Goal: Task Accomplishment & Management: Use online tool/utility

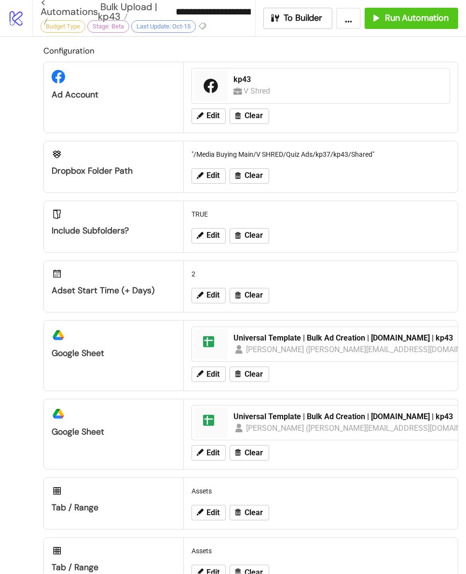
click at [15, 16] on icon "logo/logo-mobile" at bounding box center [16, 18] width 17 height 17
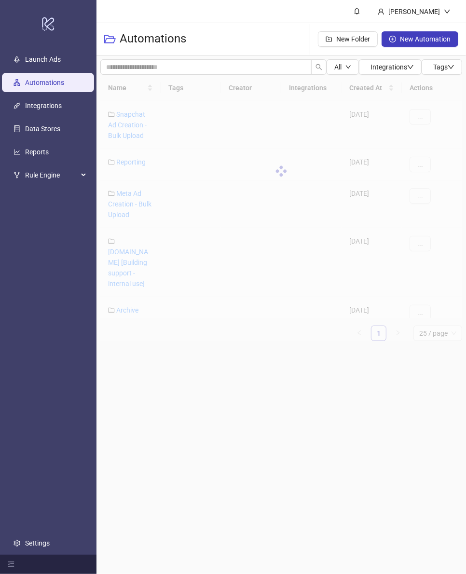
click at [144, 237] on div at bounding box center [281, 171] width 362 height 193
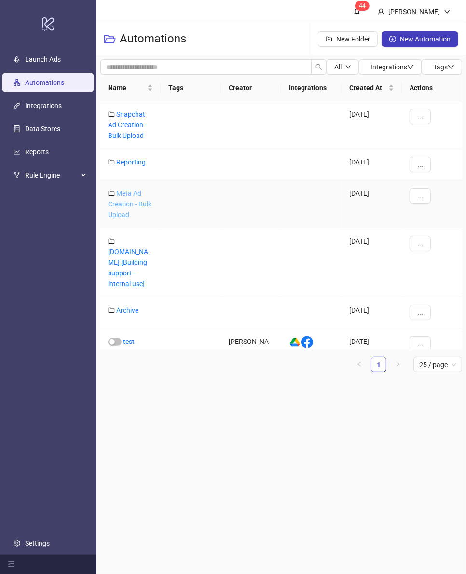
click at [124, 214] on link "Meta Ad Creation - Bulk Upload" at bounding box center [129, 204] width 43 height 29
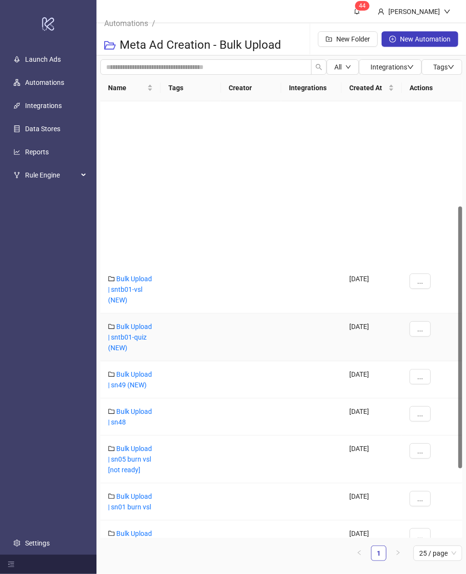
scroll to position [290, 0]
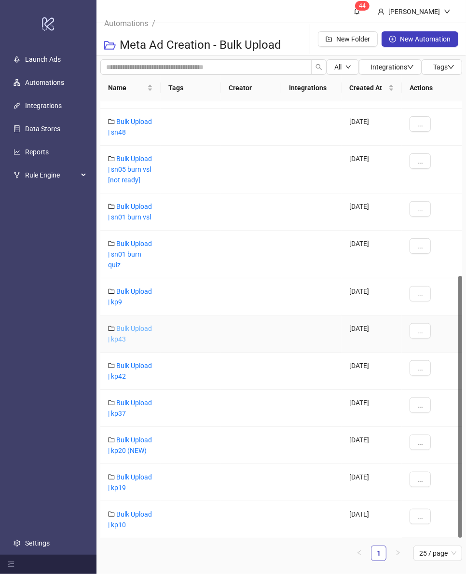
click at [128, 327] on link "Bulk Upload | kp43" at bounding box center [130, 334] width 44 height 18
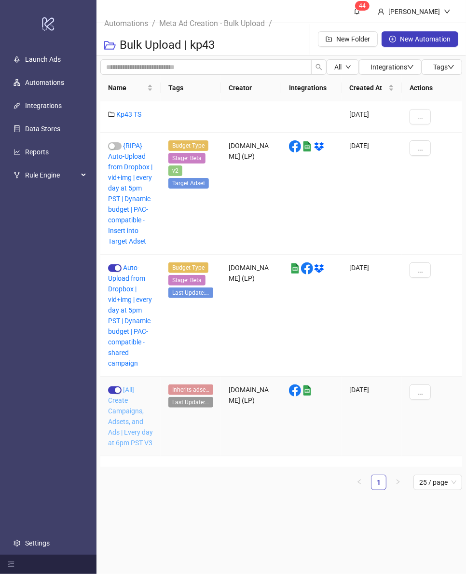
click at [126, 422] on link "[All] Create Campaigns, Adsets, and Ads | Every day at 6pm PST V3" at bounding box center [130, 416] width 45 height 61
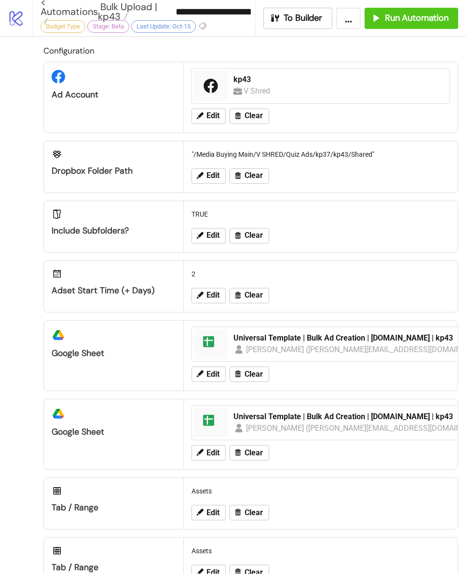
type input "**********"
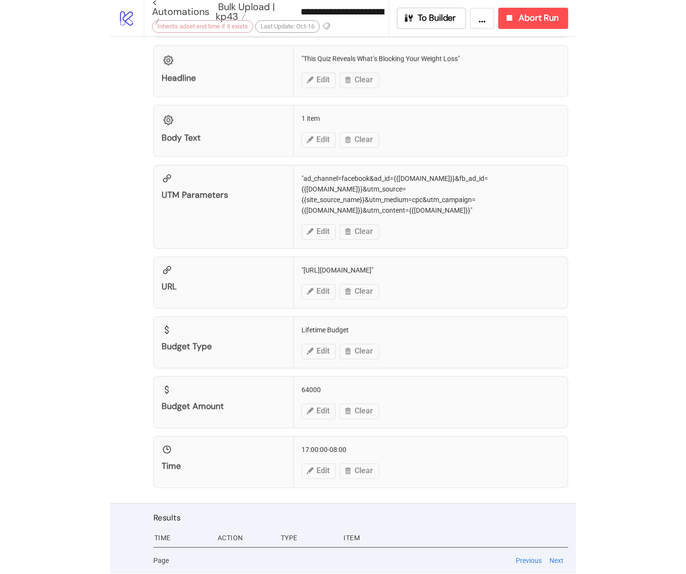
scroll to position [858, 0]
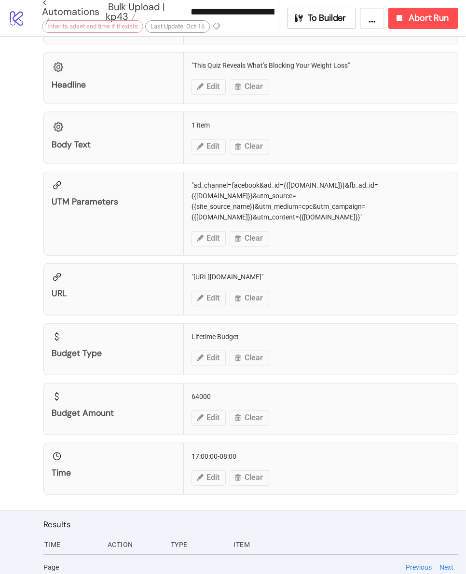
click at [414, 563] on button "Previous" at bounding box center [419, 567] width 32 height 11
click at [420, 562] on button "Previous" at bounding box center [419, 567] width 32 height 11
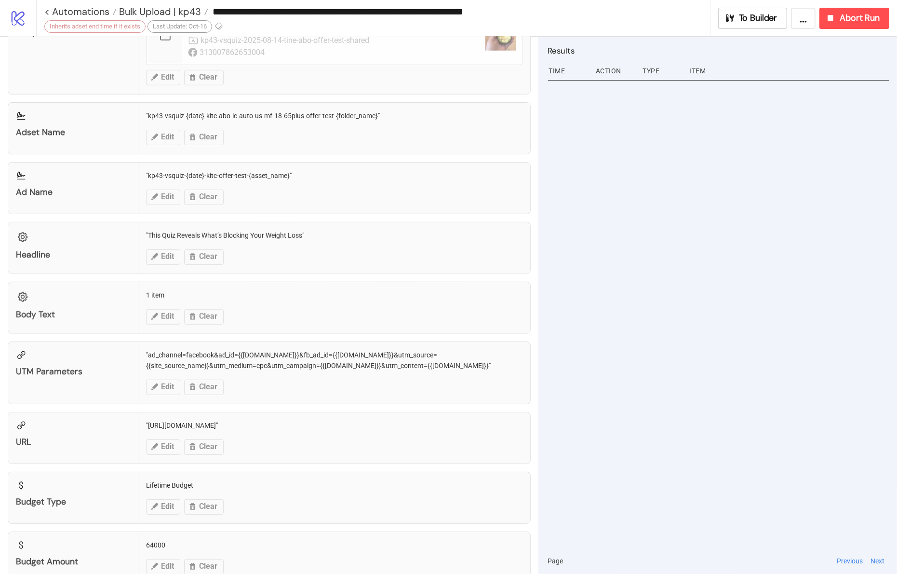
scroll to position [777, 0]
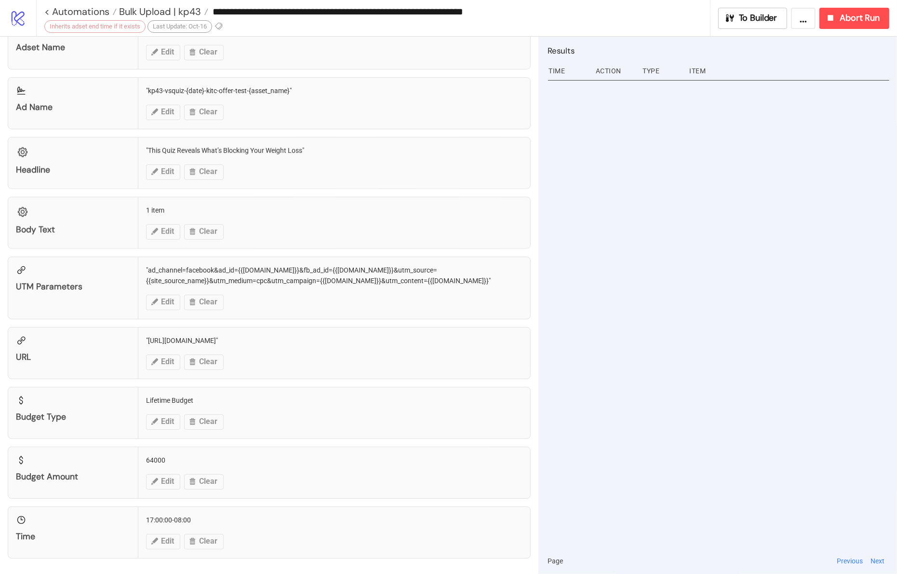
click at [465, 563] on button "Next" at bounding box center [878, 561] width 20 height 11
click at [465, 560] on button "Previous" at bounding box center [850, 561] width 32 height 11
click at [465, 20] on span "Abort Run" at bounding box center [860, 18] width 40 height 11
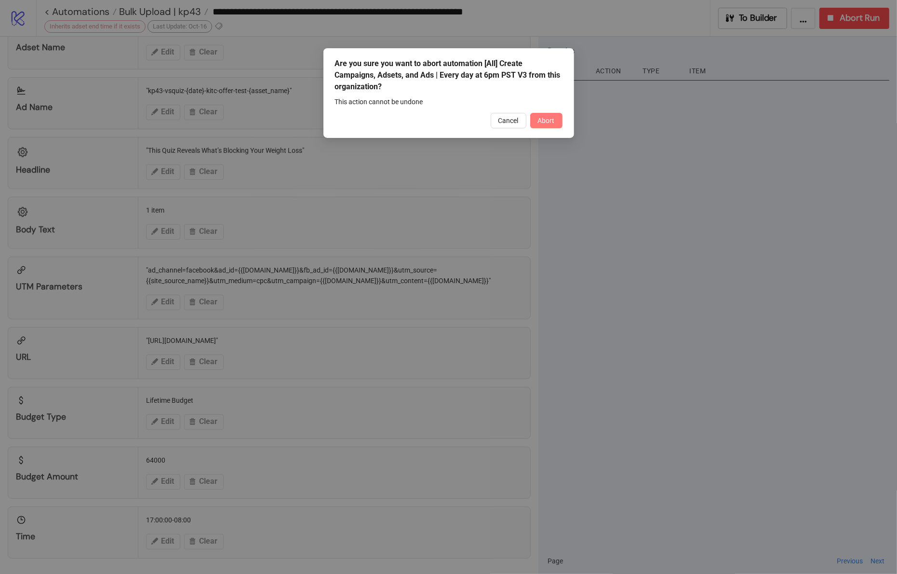
click at [465, 124] on span "Abort" at bounding box center [546, 121] width 17 height 8
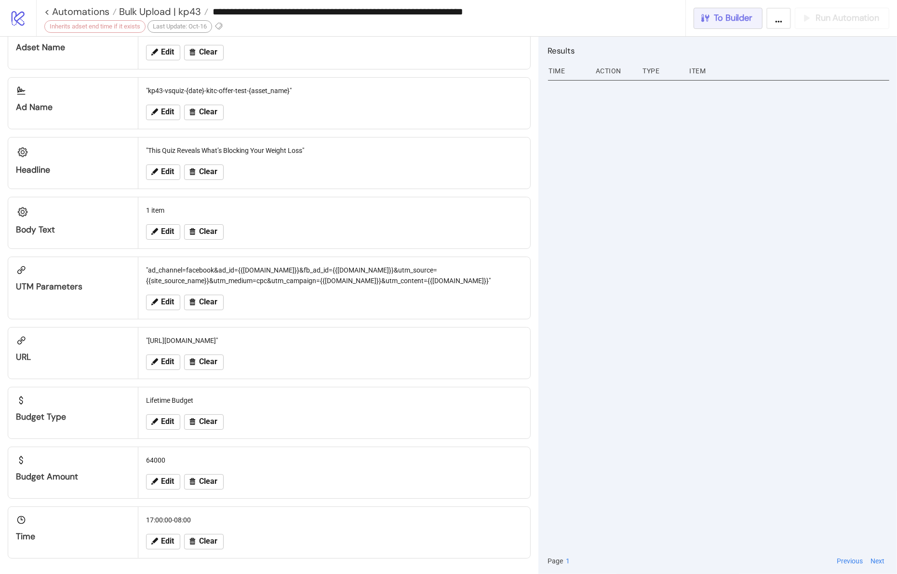
click at [465, 23] on span "To Builder" at bounding box center [734, 18] width 39 height 11
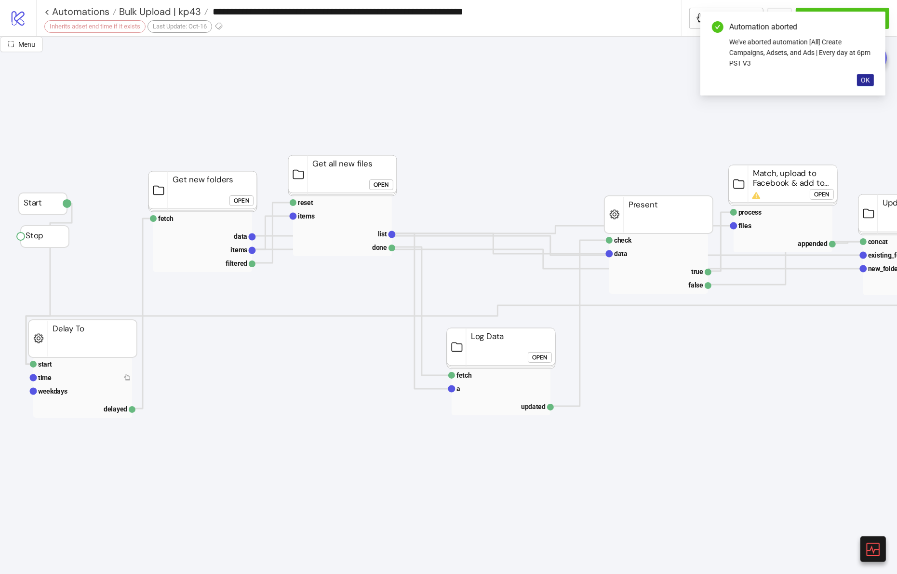
click at [465, 77] on span "OK" at bounding box center [865, 80] width 9 height 8
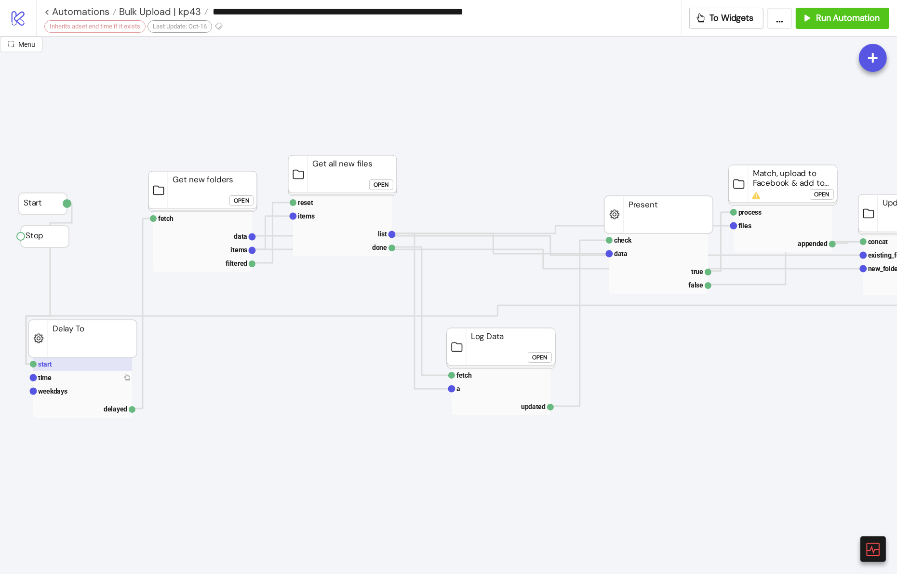
click at [43, 363] on text "start" at bounding box center [45, 364] width 14 height 8
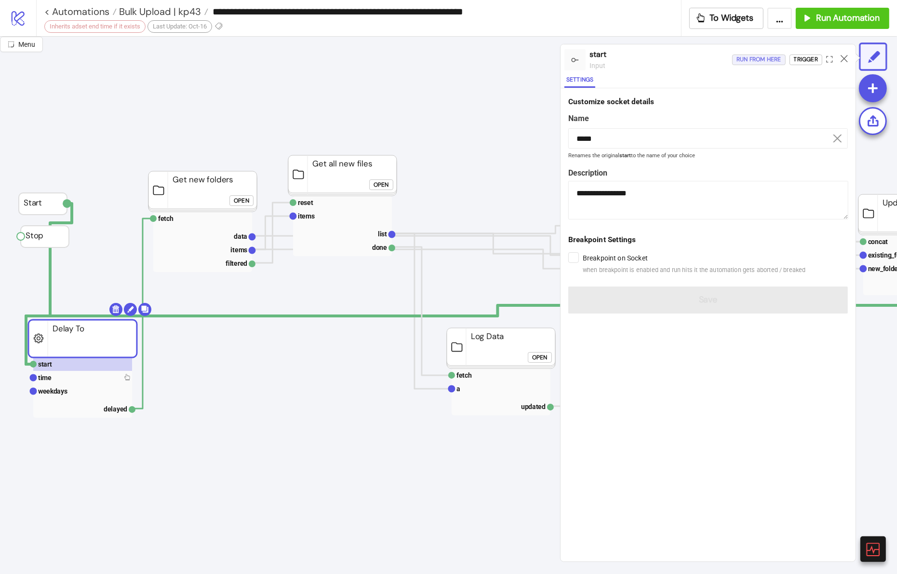
click at [465, 57] on div "Run from here" at bounding box center [759, 59] width 45 height 11
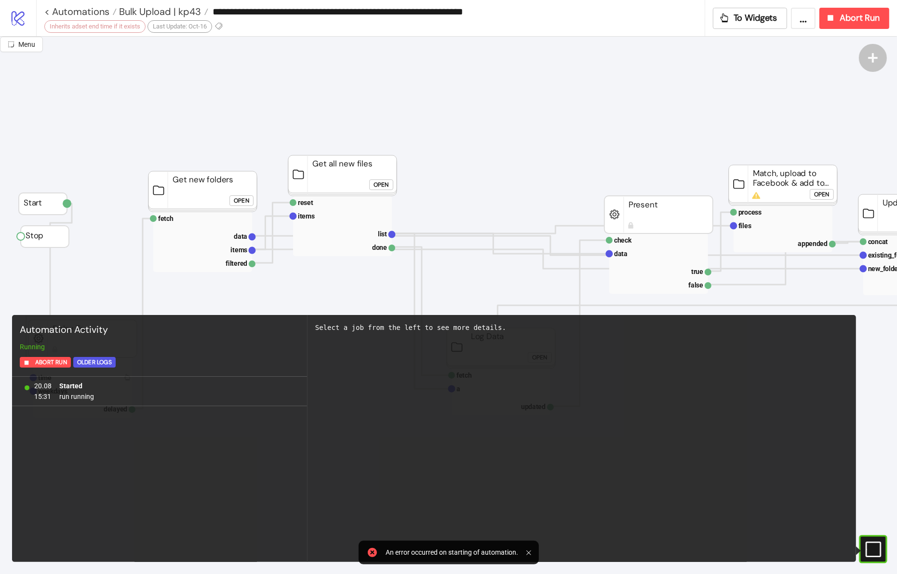
click at [465, 24] on button "To Widgets" at bounding box center [750, 18] width 75 height 21
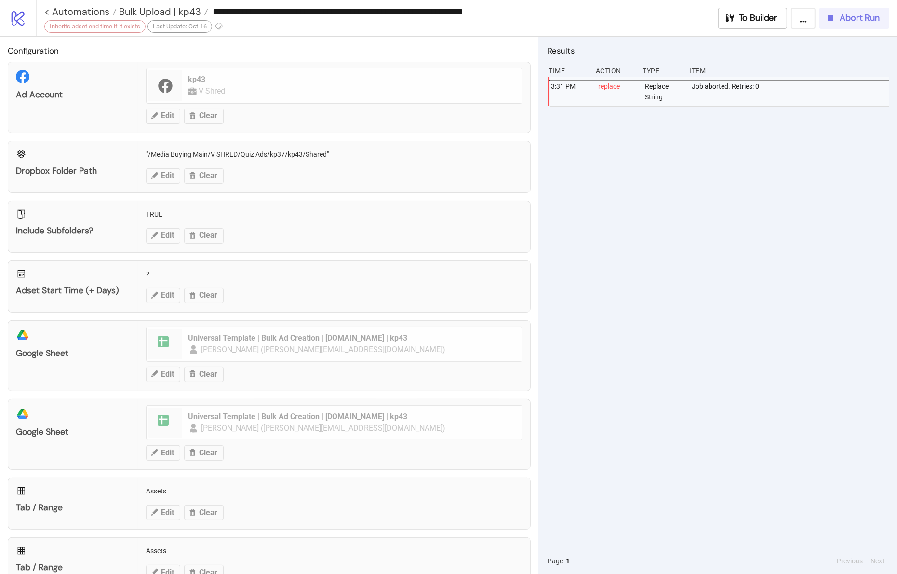
click at [465, 21] on span "Abort Run" at bounding box center [860, 18] width 40 height 11
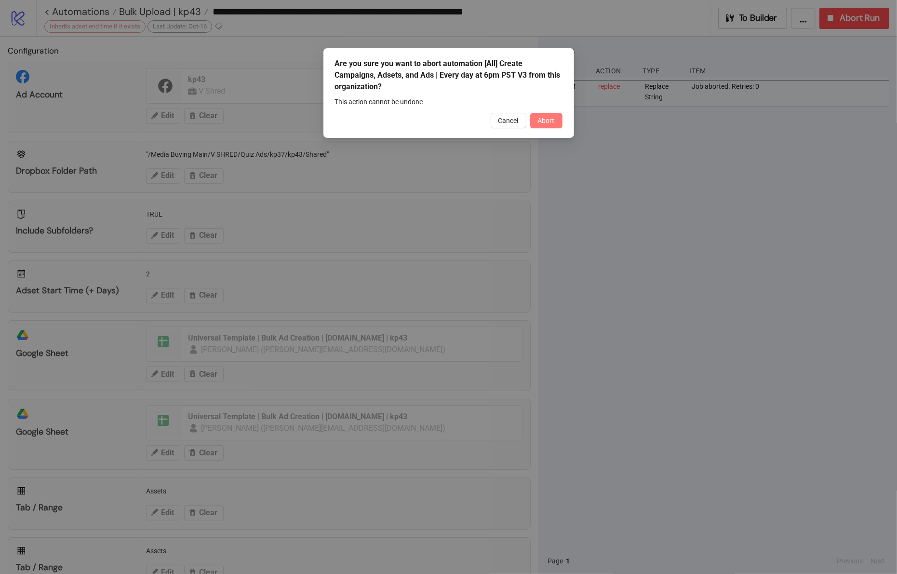
click at [465, 124] on span "Abort" at bounding box center [546, 121] width 17 height 8
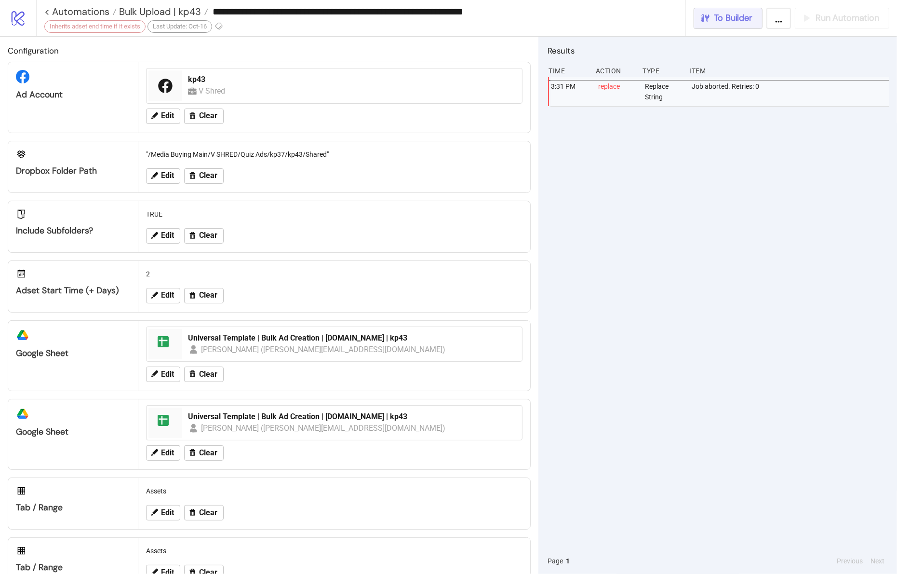
click at [465, 21] on span "To Builder" at bounding box center [734, 18] width 39 height 11
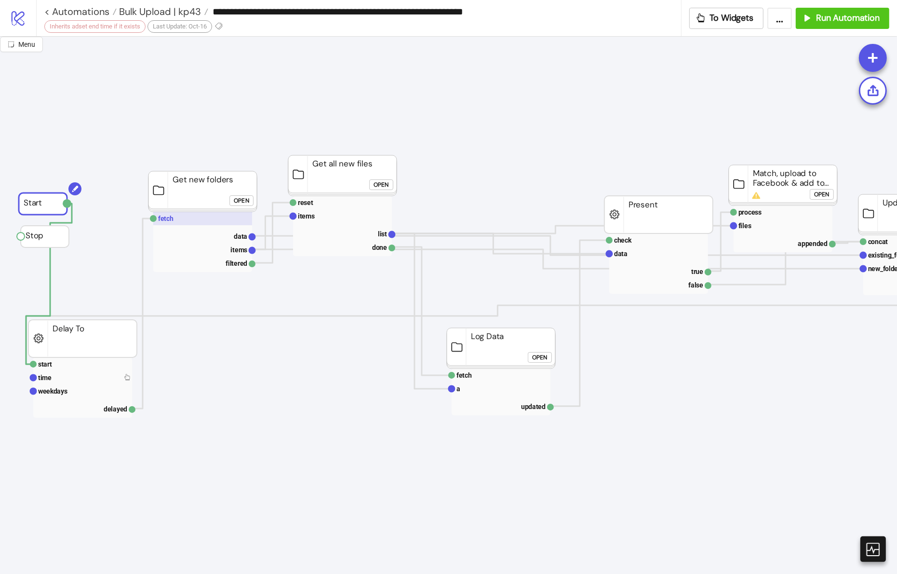
click at [168, 218] on text "fetch" at bounding box center [165, 219] width 15 height 8
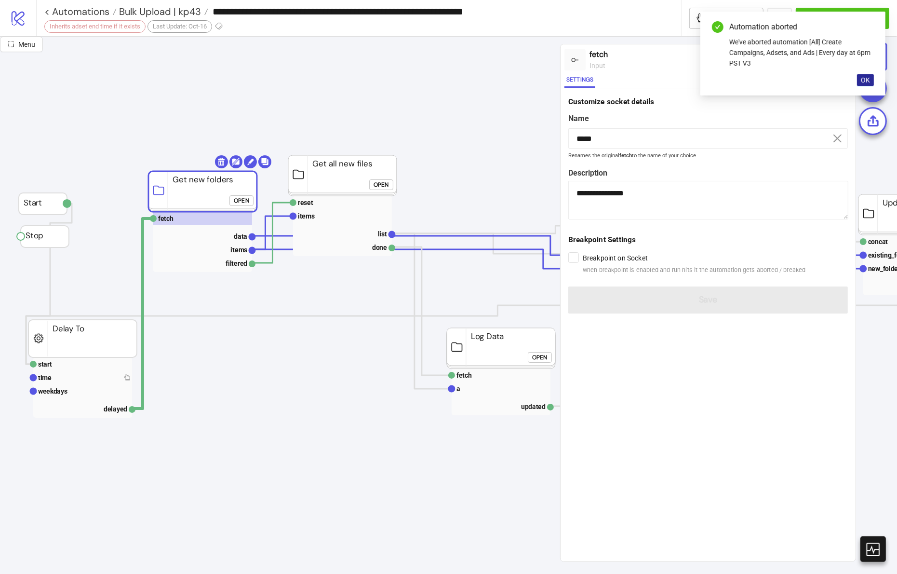
click at [465, 78] on span "OK" at bounding box center [865, 80] width 9 height 8
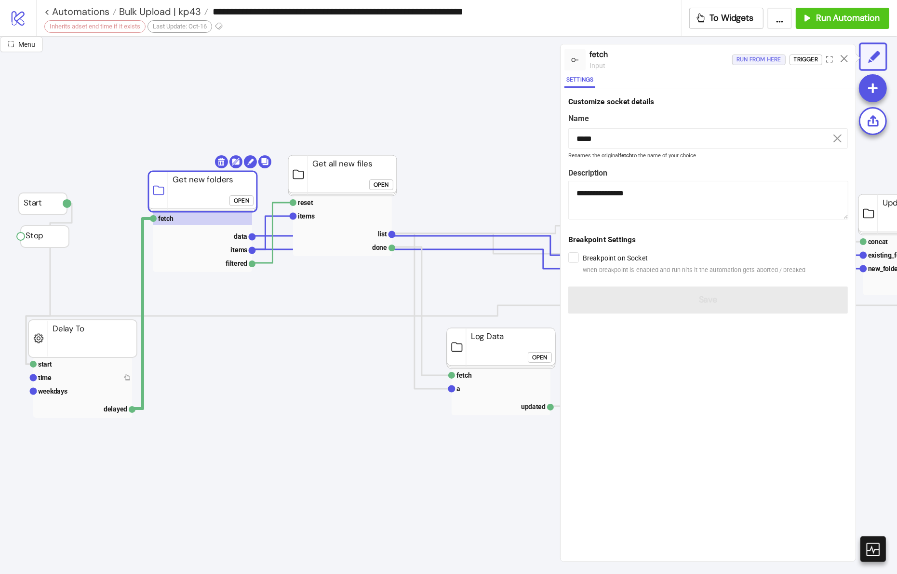
click at [465, 57] on div "Run from here" at bounding box center [759, 59] width 45 height 11
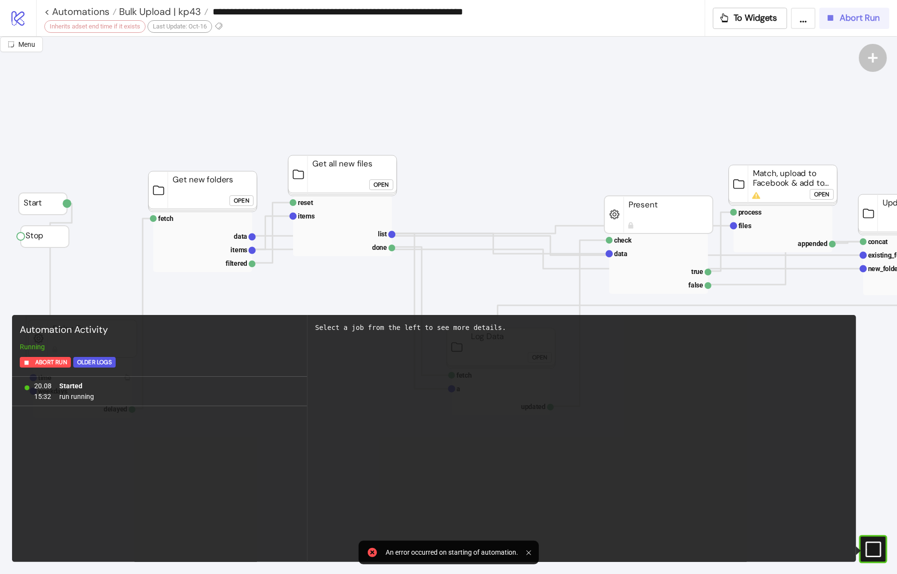
click at [465, 13] on div "Abort Run" at bounding box center [853, 18] width 54 height 11
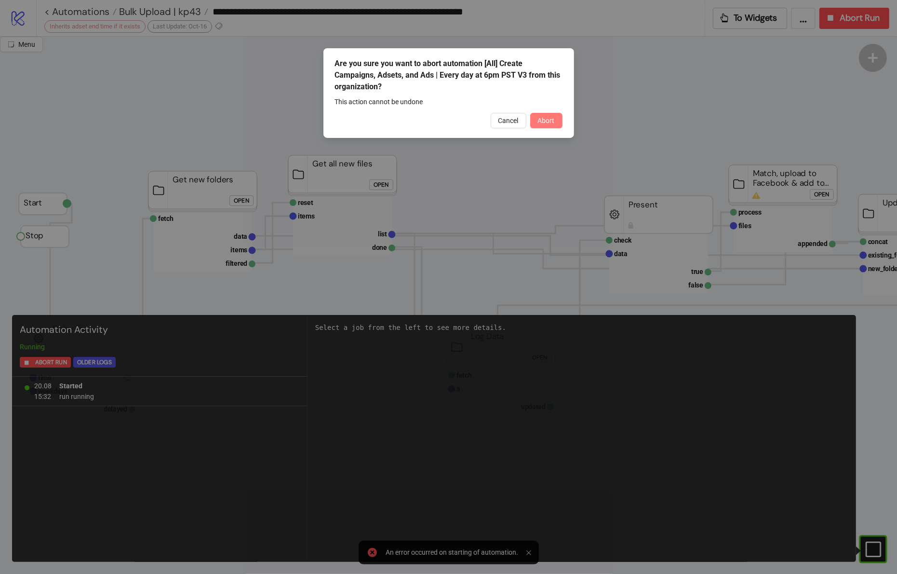
click at [465, 121] on span "Abort" at bounding box center [546, 121] width 17 height 8
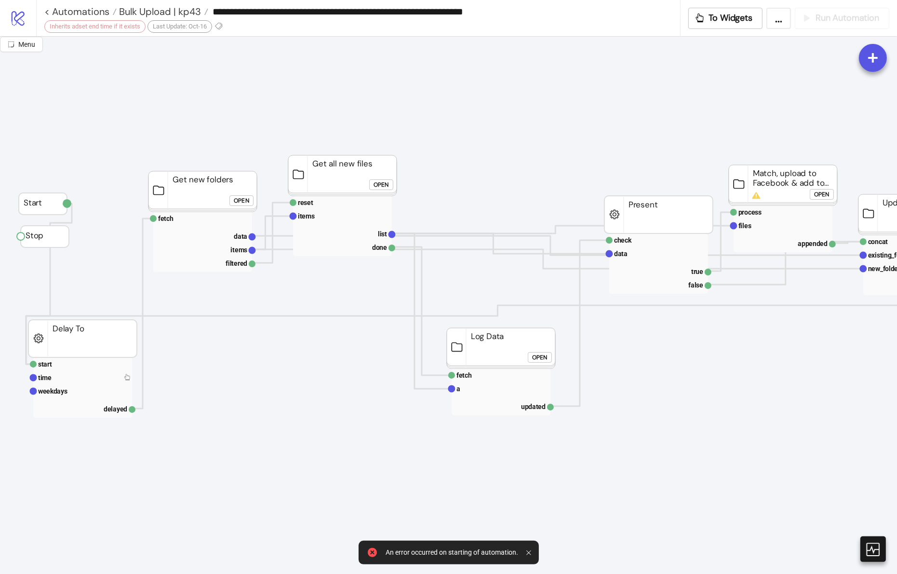
click at [375, 16] on input "**********" at bounding box center [444, 11] width 472 height 14
click at [182, 13] on span "Bulk Upload | kp43" at bounding box center [159, 11] width 84 height 13
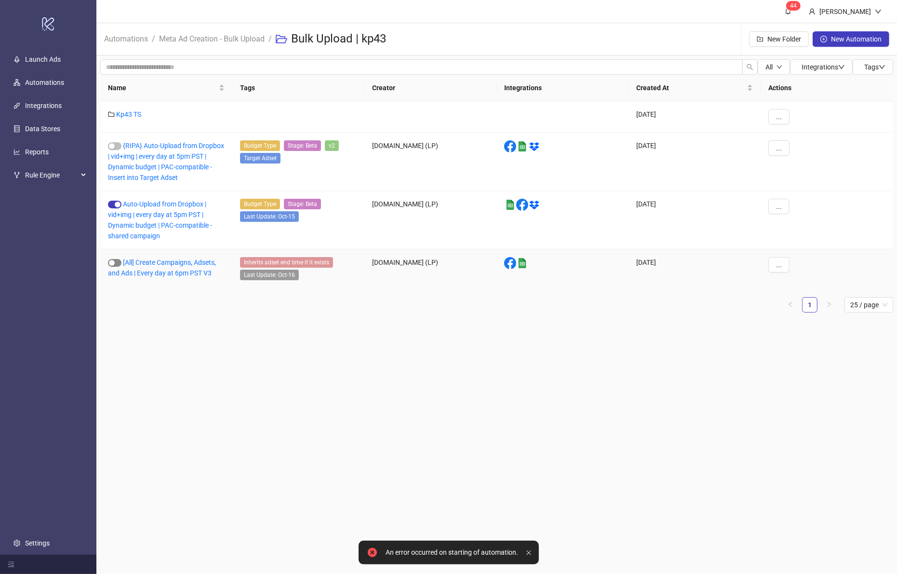
click at [121, 264] on span "button" at bounding box center [115, 263] width 14 height 8
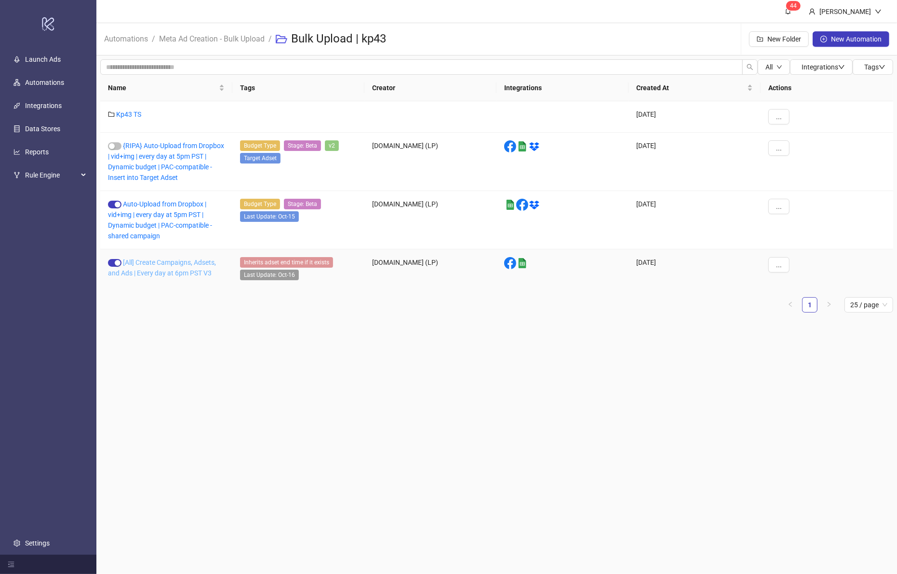
click at [184, 260] on link "[All] Create Campaigns, Adsets, and Ads | Every day at 6pm PST V3" at bounding box center [162, 267] width 108 height 18
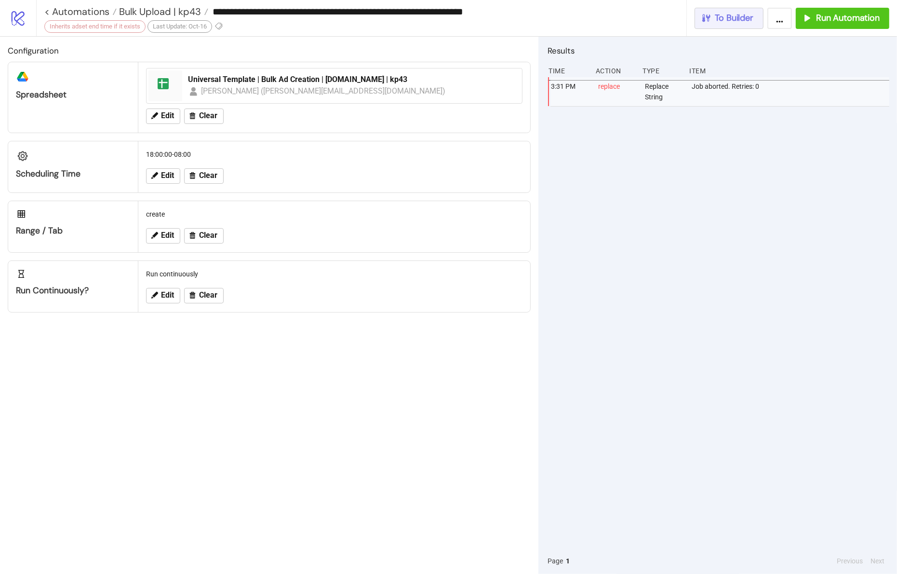
click at [465, 19] on span "To Builder" at bounding box center [735, 18] width 39 height 11
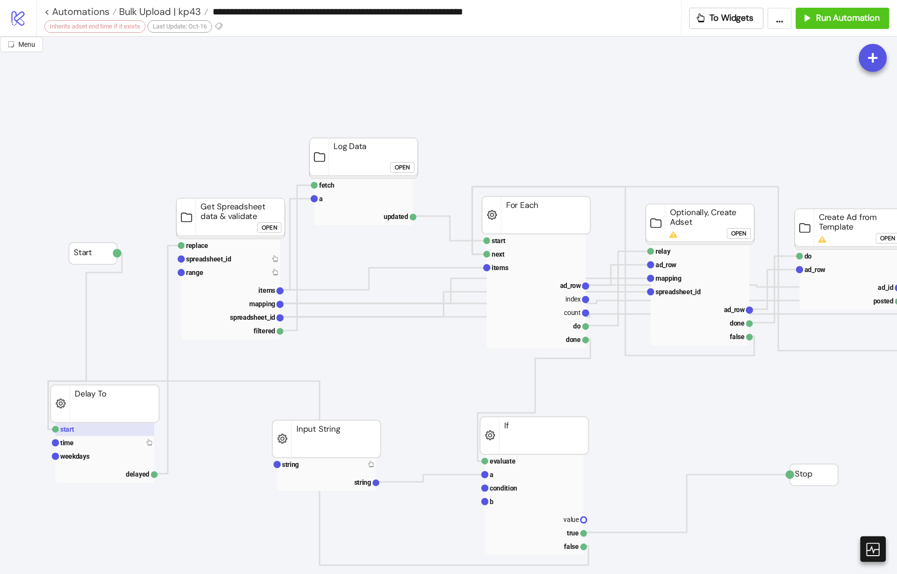
click at [106, 431] on rect at bounding box center [104, 429] width 99 height 14
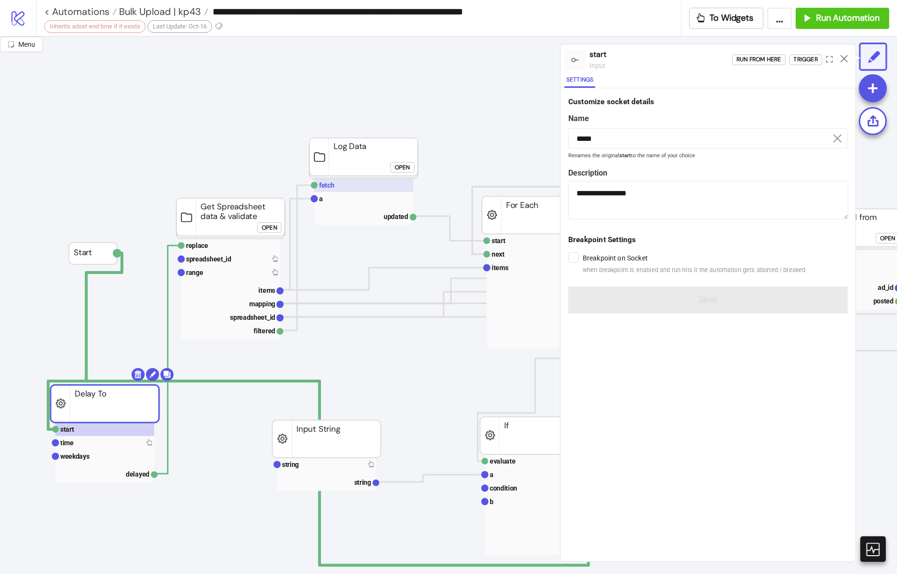
click at [325, 187] on text "fetch" at bounding box center [326, 185] width 15 height 8
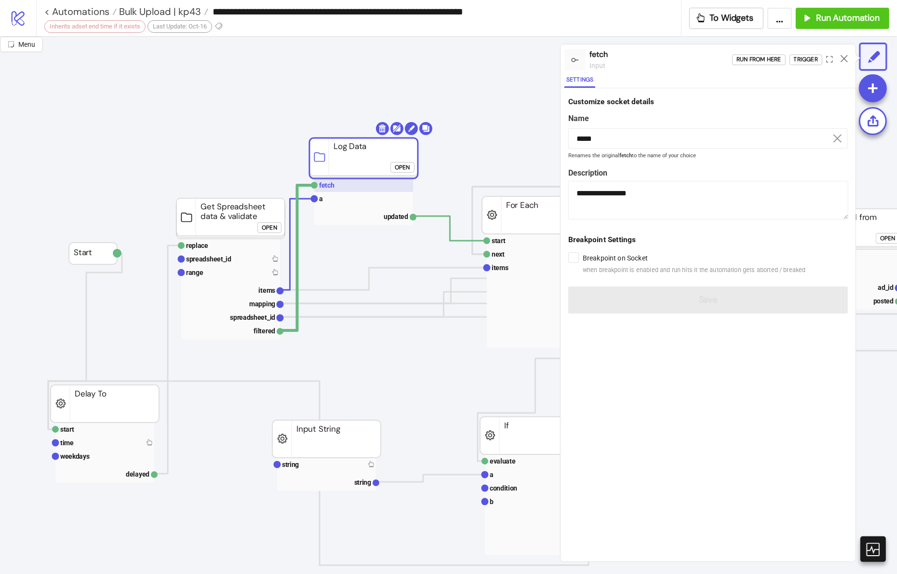
type input "*****"
type textarea "**********"
click at [120, 433] on rect at bounding box center [104, 429] width 99 height 14
type input "*****"
type textarea "**********"
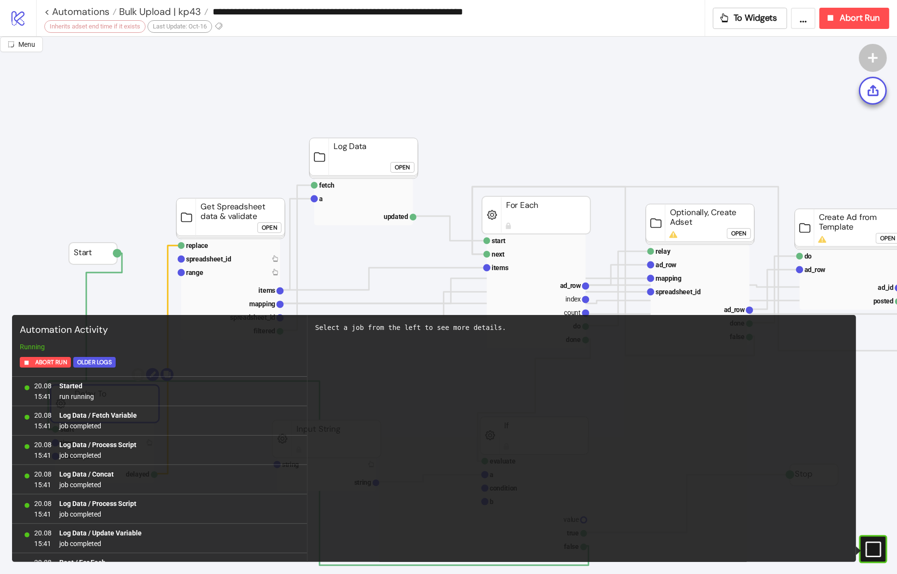
scroll to position [107, 0]
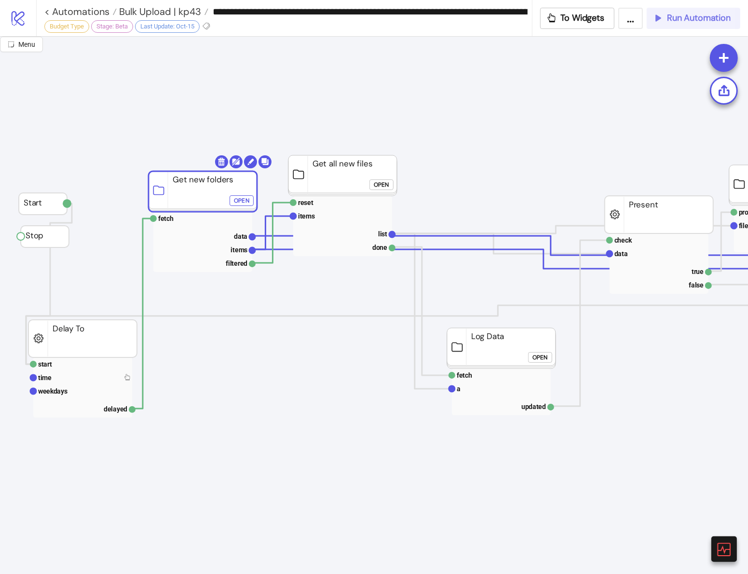
click at [688, 19] on span "Run Automation" at bounding box center [699, 18] width 64 height 11
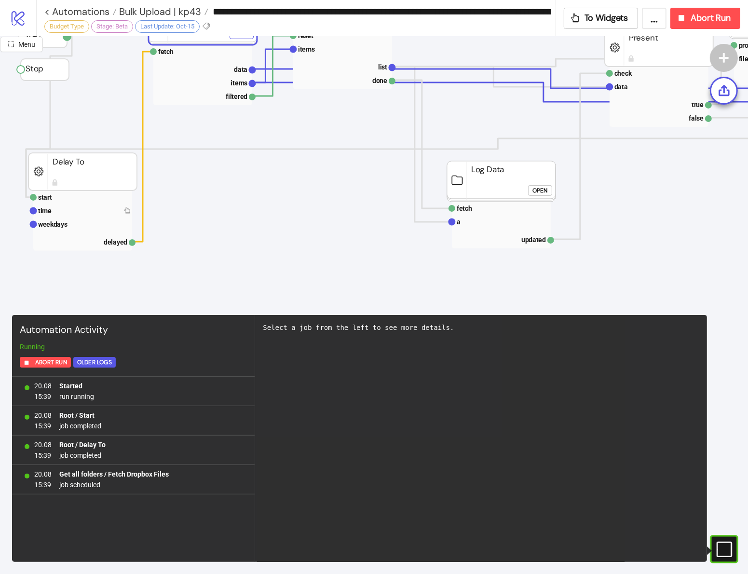
scroll to position [175, 0]
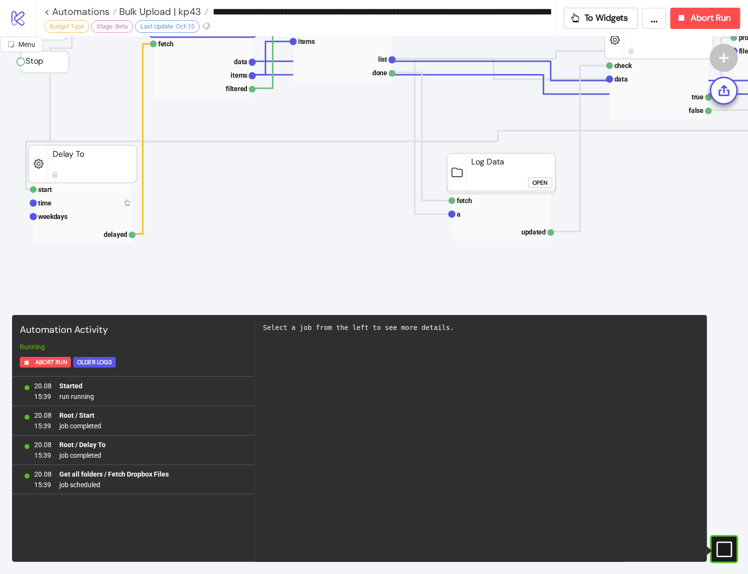
click at [449, 14] on input "**********" at bounding box center [381, 11] width 347 height 14
click at [198, 8] on span "Bulk Upload | kp43" at bounding box center [159, 11] width 84 height 13
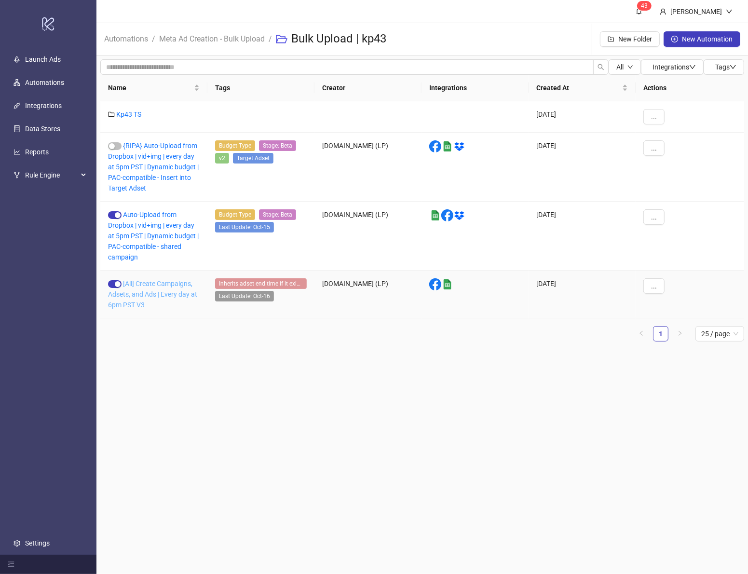
click at [177, 282] on link "[All] Create Campaigns, Adsets, and Ads | Every day at 6pm PST V3" at bounding box center [152, 294] width 89 height 29
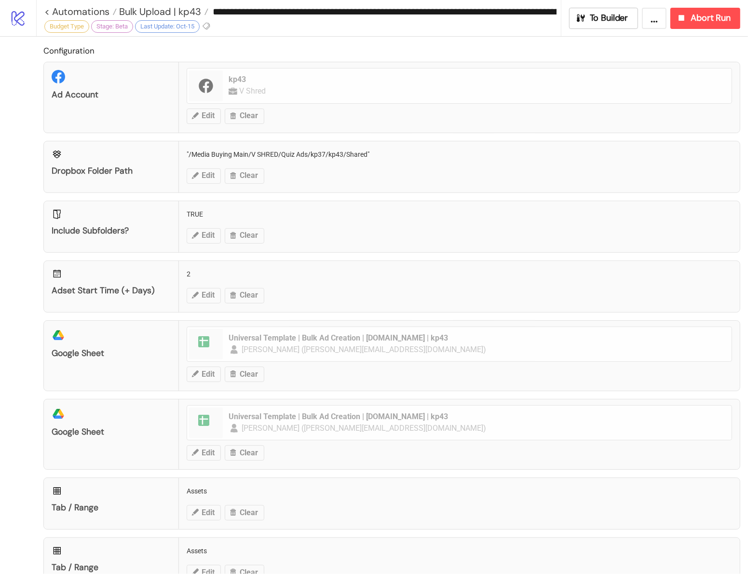
type input "**********"
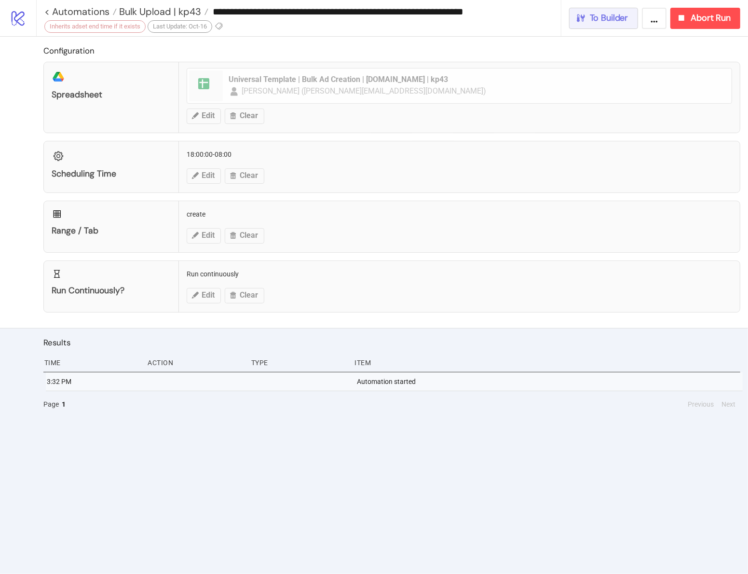
click at [609, 28] on button "To Builder" at bounding box center [603, 18] width 69 height 21
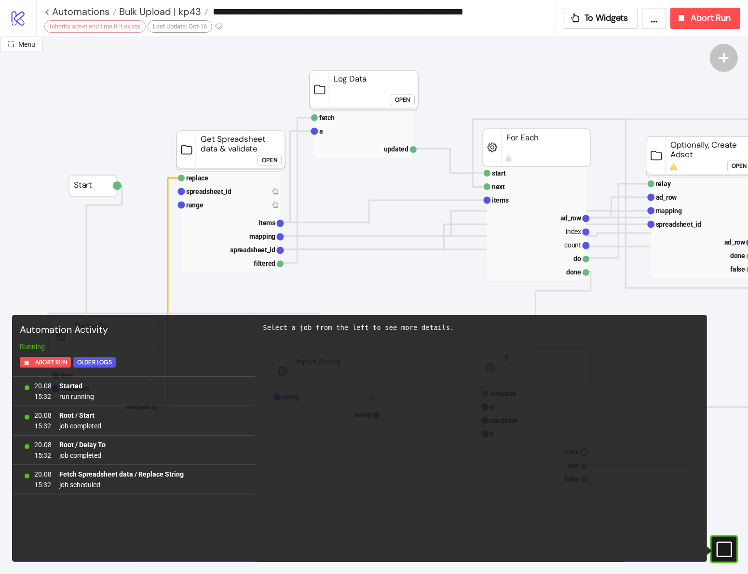
scroll to position [67, 0]
click at [326, 121] on text "fetch" at bounding box center [326, 119] width 15 height 8
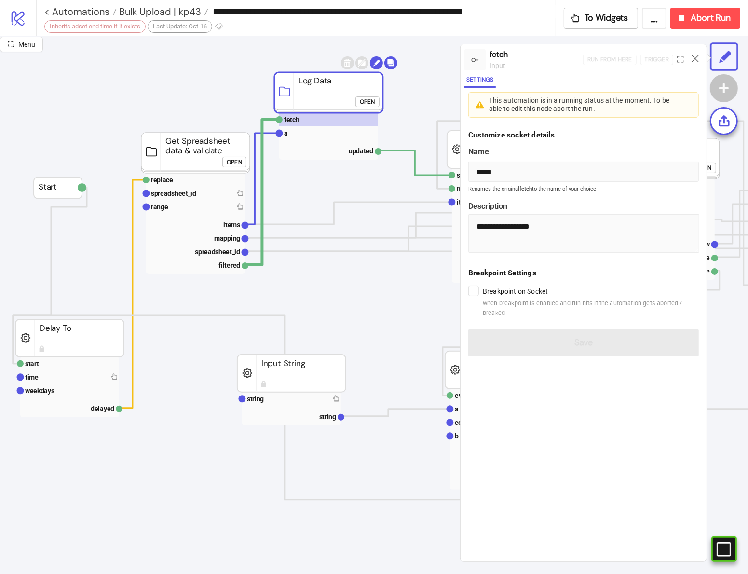
scroll to position [66, 0]
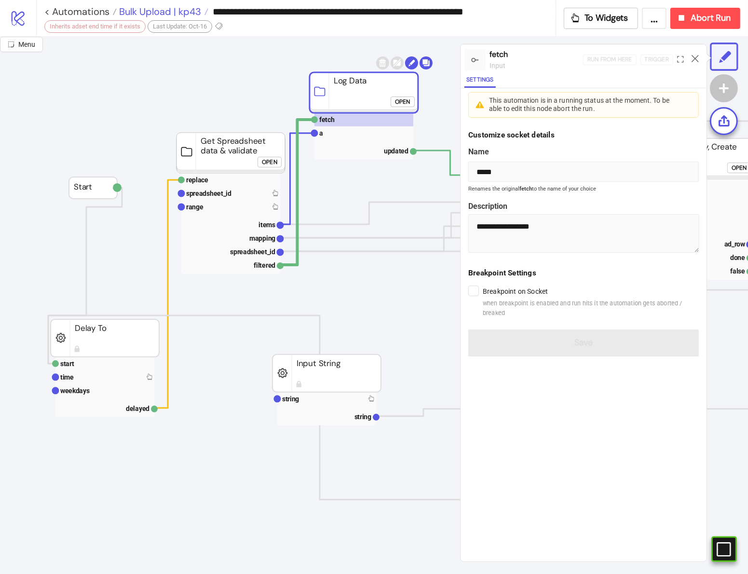
click at [179, 10] on span "Bulk Upload | kp43" at bounding box center [159, 11] width 84 height 13
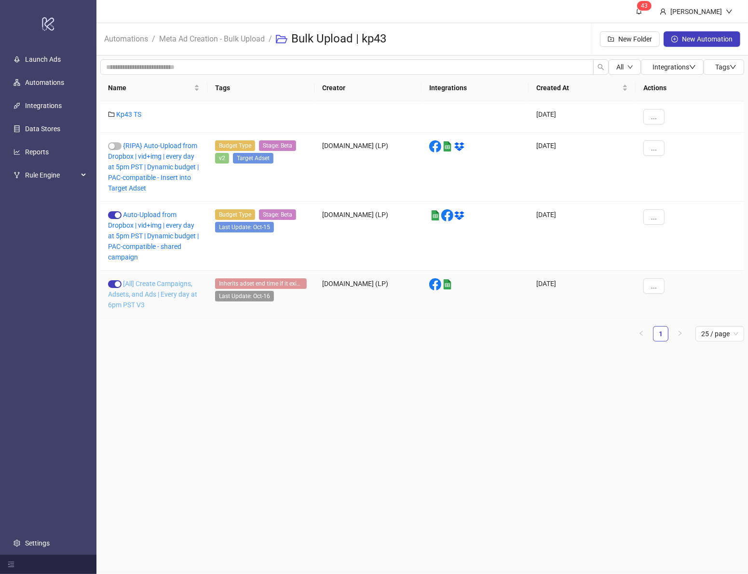
click at [183, 285] on link "[All] Create Campaigns, Adsets, and Ads | Every day at 6pm PST V3" at bounding box center [152, 294] width 89 height 29
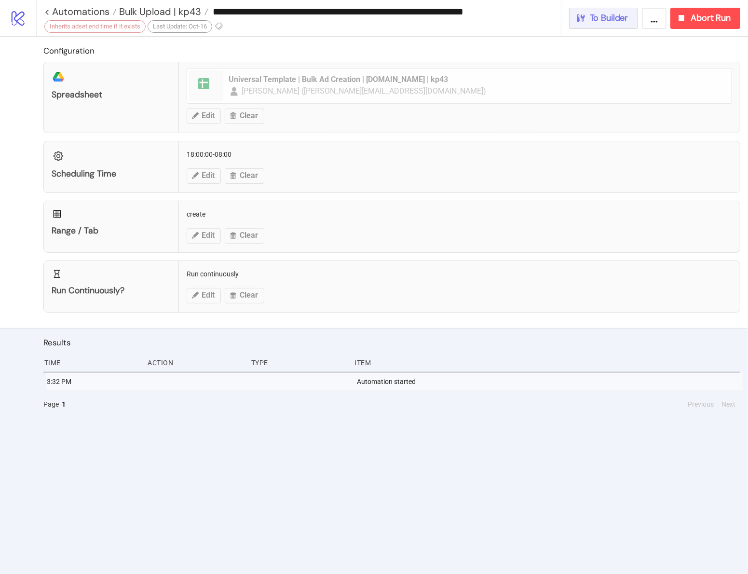
click at [608, 23] on span "To Builder" at bounding box center [609, 18] width 39 height 11
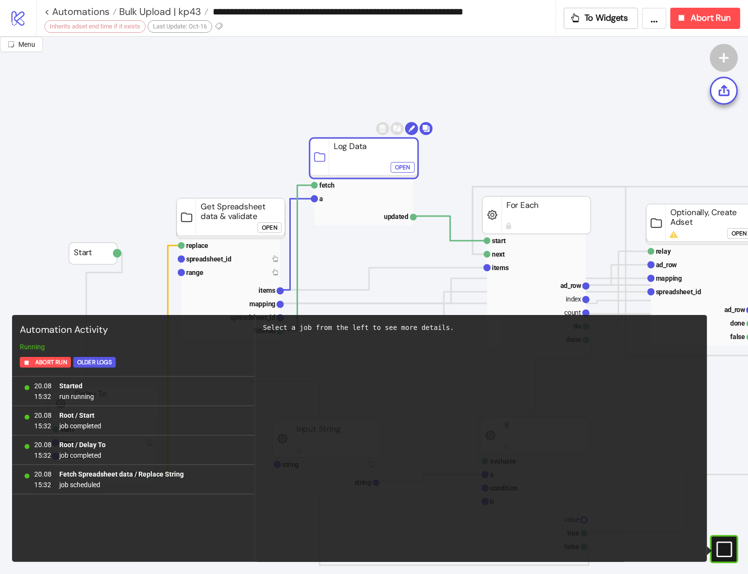
click at [707, 298] on rect at bounding box center [700, 294] width 99 height 101
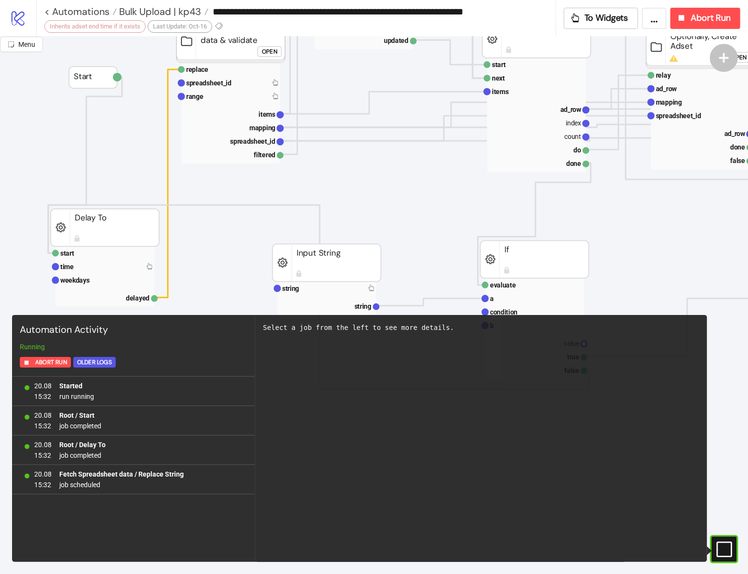
scroll to position [182, 0]
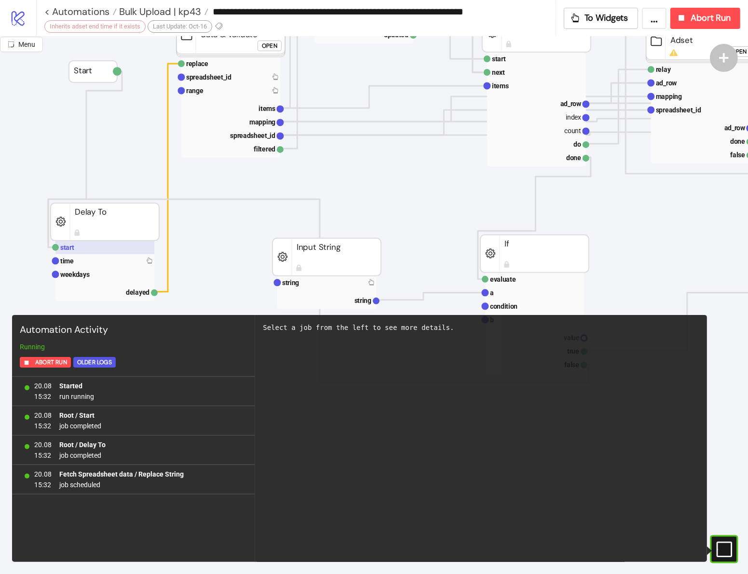
click at [73, 247] on text "start" at bounding box center [67, 248] width 14 height 8
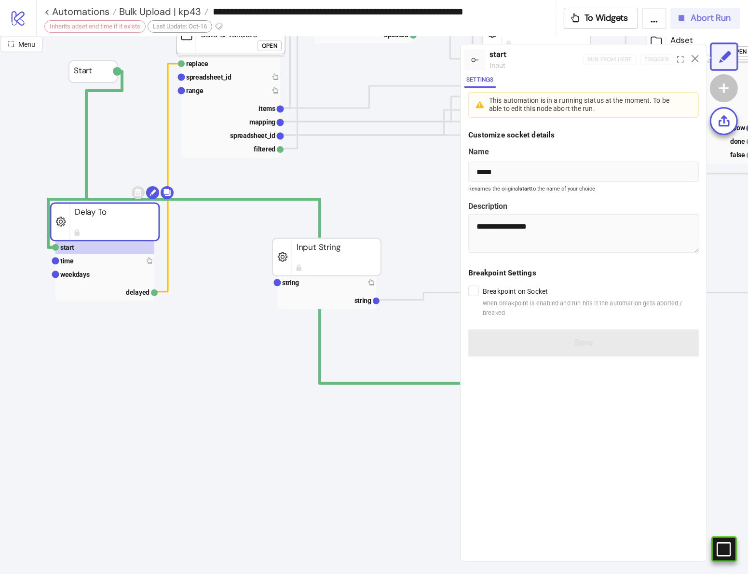
click at [713, 18] on span "Abort Run" at bounding box center [711, 18] width 40 height 11
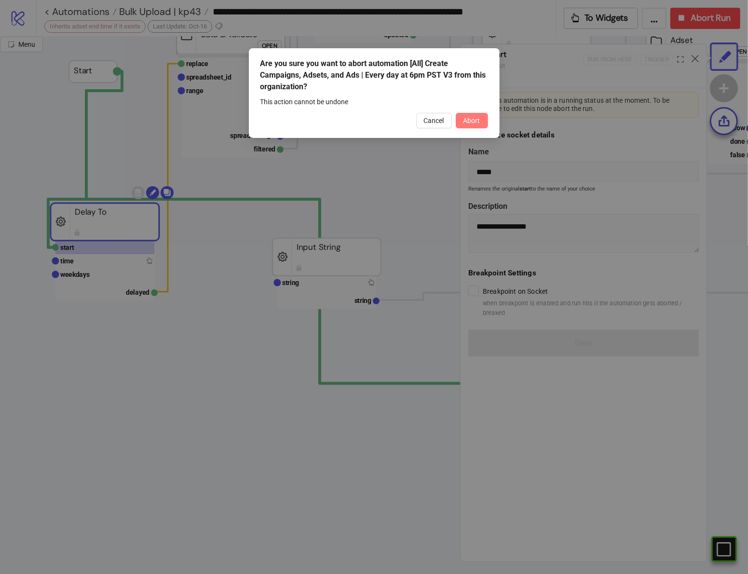
click at [471, 117] on span "Abort" at bounding box center [471, 121] width 17 height 8
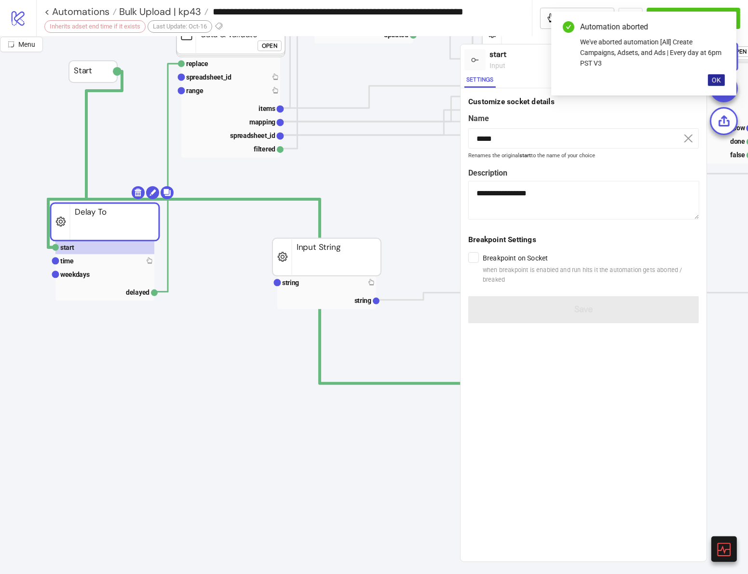
click at [718, 80] on span "OK" at bounding box center [716, 80] width 9 height 8
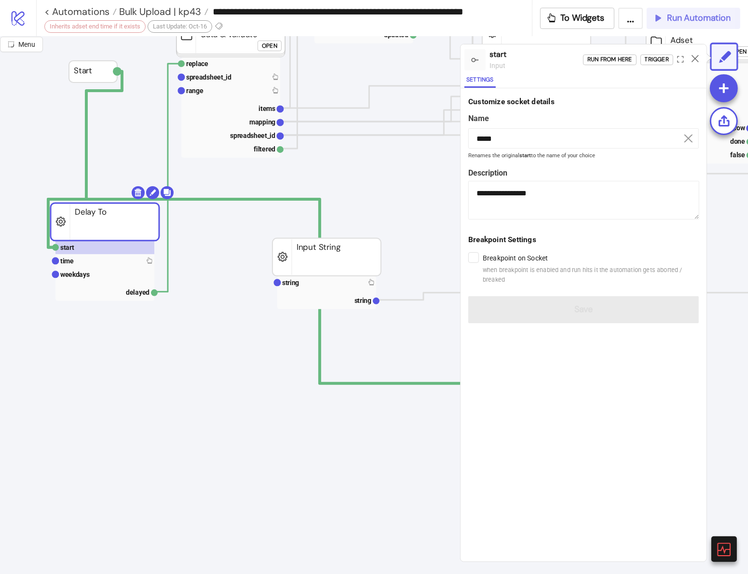
click at [669, 20] on span "Run Automation" at bounding box center [699, 18] width 64 height 11
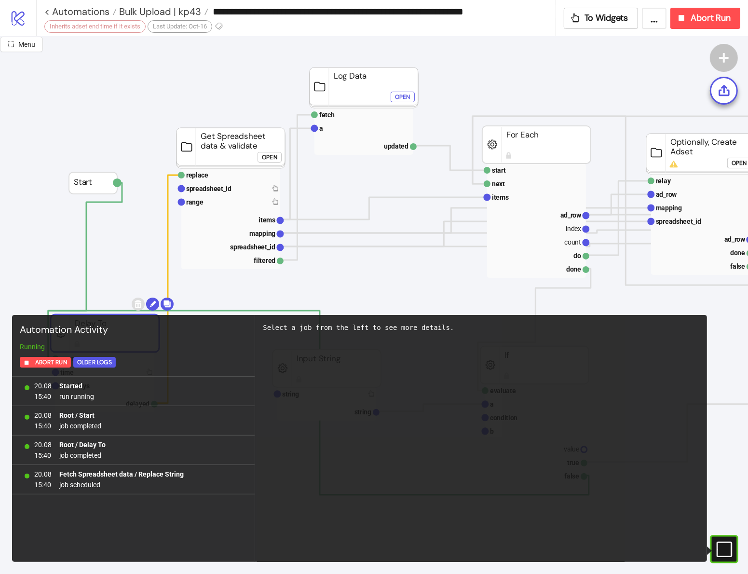
scroll to position [65, 0]
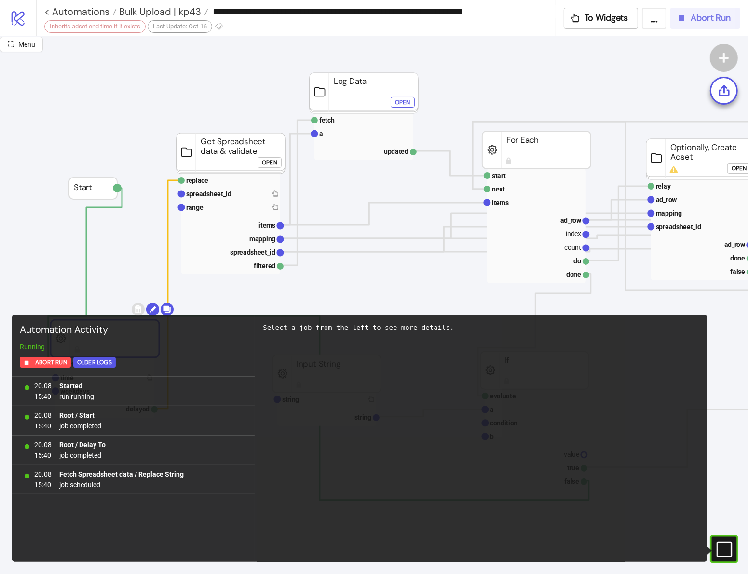
click at [691, 19] on span "Abort Run" at bounding box center [711, 18] width 40 height 11
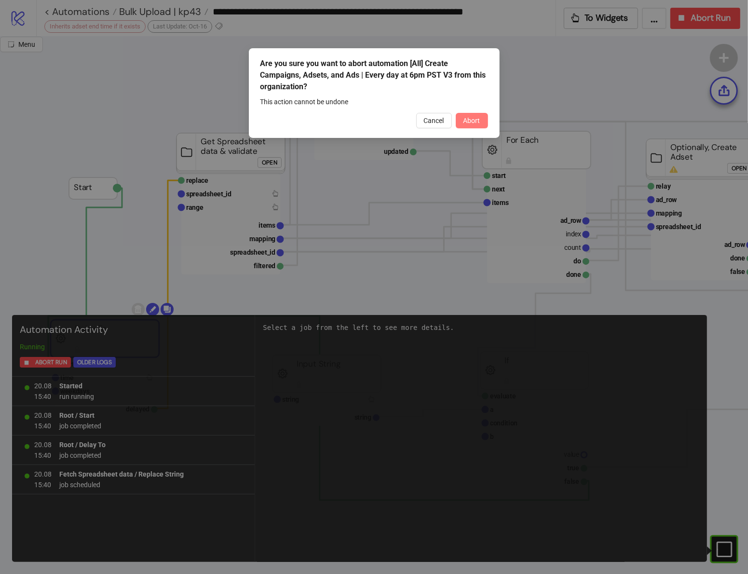
click at [466, 119] on span "Abort" at bounding box center [471, 121] width 17 height 8
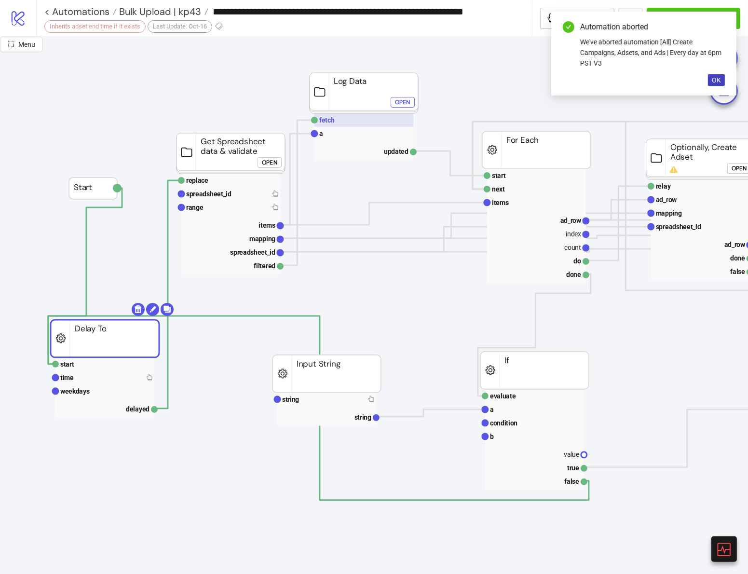
click at [326, 122] on text "fetch" at bounding box center [326, 120] width 15 height 8
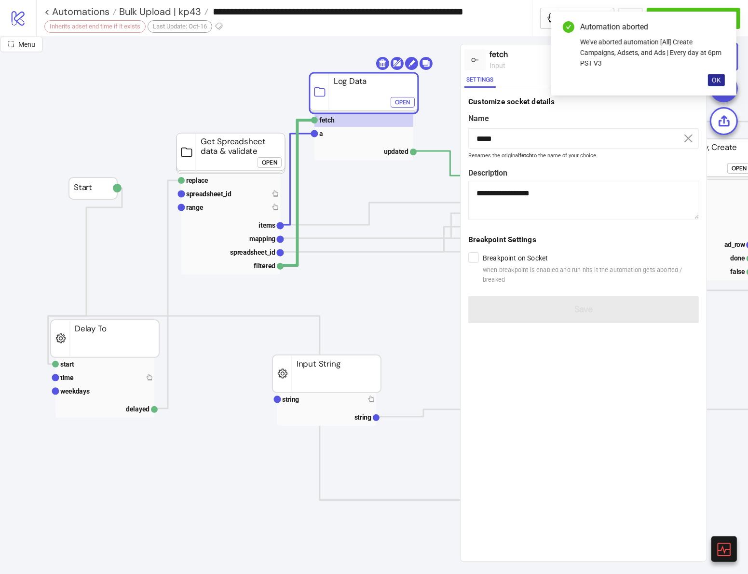
click at [718, 77] on span "OK" at bounding box center [716, 80] width 9 height 8
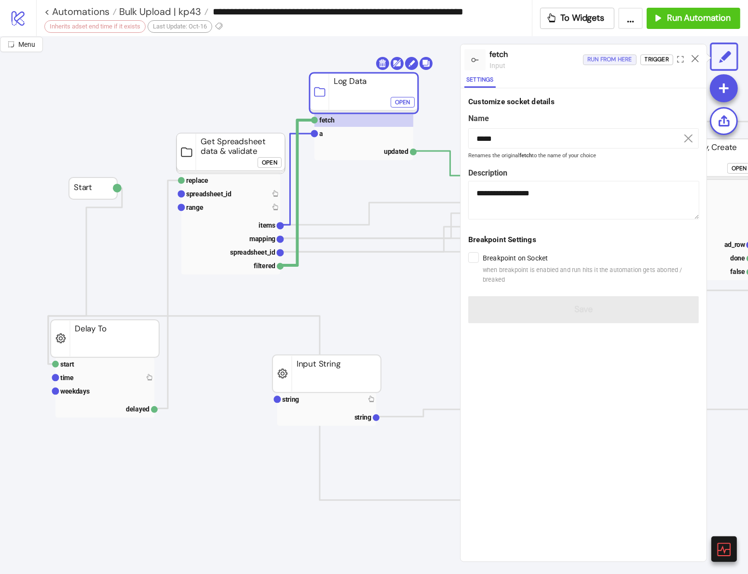
click at [616, 61] on div "Run from here" at bounding box center [609, 59] width 45 height 11
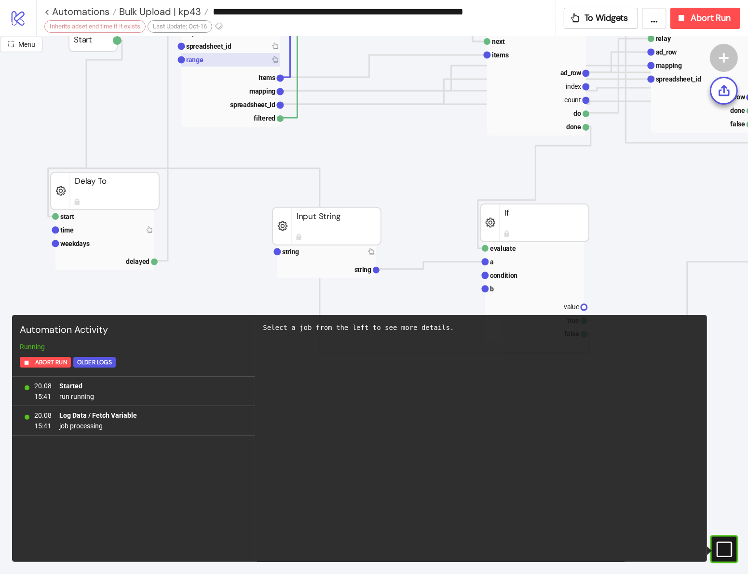
scroll to position [0, 0]
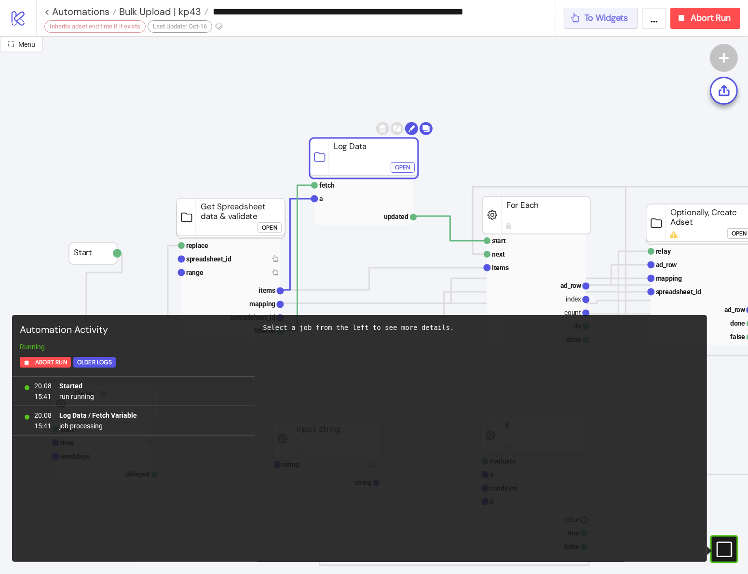
click at [615, 24] on button "To Widgets" at bounding box center [601, 18] width 75 height 21
